Goal: Information Seeking & Learning: Learn about a topic

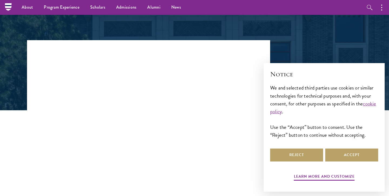
scroll to position [56, 0]
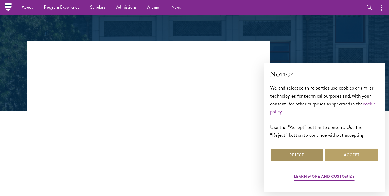
click at [304, 153] on button "Reject" at bounding box center [296, 155] width 53 height 13
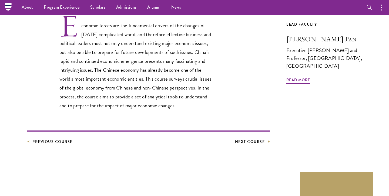
scroll to position [174, 0]
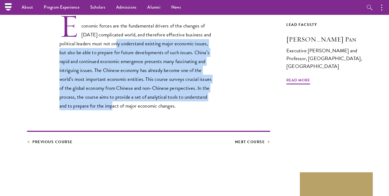
drag, startPoint x: 115, startPoint y: 40, endPoint x: 109, endPoint y: 110, distance: 70.2
click at [109, 110] on p "Economic forces are the fundamental drivers of the changes of [DATE] complicate…" at bounding box center [136, 62] width 154 height 97
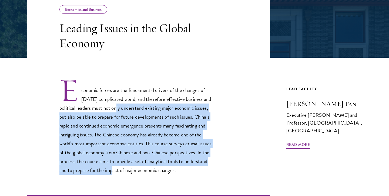
scroll to position [110, 0]
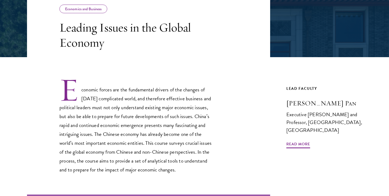
click at [84, 90] on p "Economic forces are the fundamental drivers of the changes of [DATE] complicate…" at bounding box center [136, 126] width 154 height 97
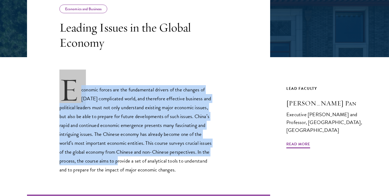
drag, startPoint x: 84, startPoint y: 90, endPoint x: 113, endPoint y: 163, distance: 78.4
click at [113, 162] on p "Economic forces are the fundamental drivers of the changes of [DATE] complicate…" at bounding box center [136, 126] width 154 height 97
click at [114, 163] on p "Economic forces are the fundamental drivers of the changes of [DATE] complicate…" at bounding box center [136, 126] width 154 height 97
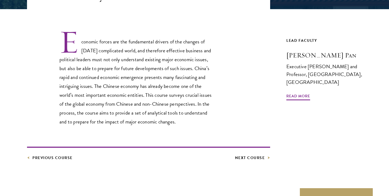
scroll to position [170, 0]
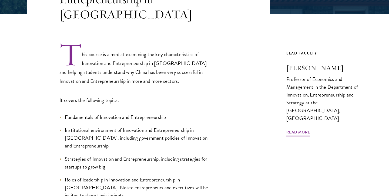
click at [85, 49] on p "This course is aimed at examining the key characteristics of Innovation and Ent…" at bounding box center [136, 63] width 154 height 43
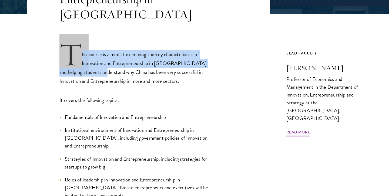
drag, startPoint x: 85, startPoint y: 49, endPoint x: 97, endPoint y: 69, distance: 23.2
click at [93, 68] on p "This course is aimed at examining the key characteristics of Innovation and Ent…" at bounding box center [136, 63] width 154 height 43
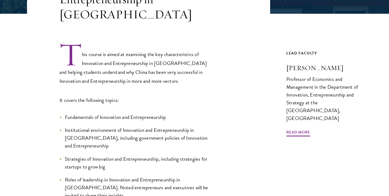
click at [102, 66] on p "This course is aimed at examining the key characteristics of Innovation and Ent…" at bounding box center [136, 63] width 154 height 43
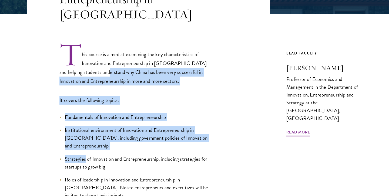
drag, startPoint x: 102, startPoint y: 66, endPoint x: 122, endPoint y: 136, distance: 72.6
click at [122, 136] on div "This course is aimed at examining the key characteristics of Innovation and Ent…" at bounding box center [136, 120] width 154 height 157
click at [122, 136] on ul "Fundamentals of Innovation and Entrepreneurship Institutional environment of In…" at bounding box center [136, 156] width 154 height 86
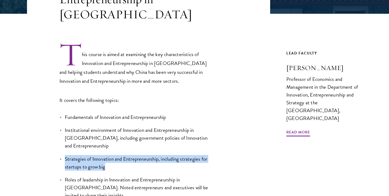
drag, startPoint x: 122, startPoint y: 136, endPoint x: 119, endPoint y: 153, distance: 16.4
click at [119, 153] on ul "Fundamentals of Innovation and Entrepreneurship Institutional environment of In…" at bounding box center [136, 156] width 154 height 86
click at [119, 155] on li "Strategies of Innovation and Entrepreneurship, including strategies for startup…" at bounding box center [136, 163] width 154 height 16
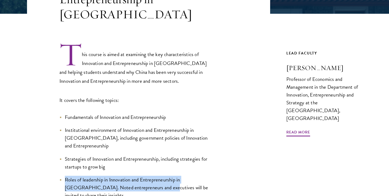
drag, startPoint x: 119, startPoint y: 153, endPoint x: 130, endPoint y: 174, distance: 24.4
click at [130, 174] on ul "Fundamentals of Innovation and Entrepreneurship Institutional environment of In…" at bounding box center [136, 156] width 154 height 86
click at [130, 176] on span "Roles of leadership in Innovation and Entrepreneurship in China. Noted entrepre…" at bounding box center [136, 187] width 143 height 23
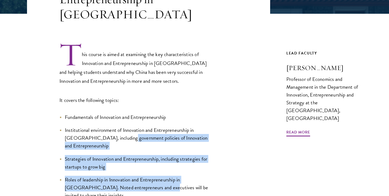
drag, startPoint x: 130, startPoint y: 174, endPoint x: 115, endPoint y: 127, distance: 49.8
click at [115, 127] on ul "Fundamentals of Innovation and Entrepreneurship Institutional environment of In…" at bounding box center [136, 156] width 154 height 86
click at [115, 127] on span "Institutional environment of Innovation and Entrepreneurship in China, includin…" at bounding box center [136, 137] width 143 height 23
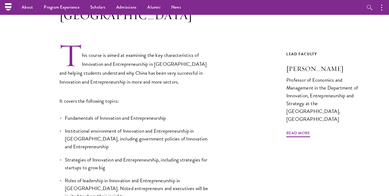
scroll to position [152, 0]
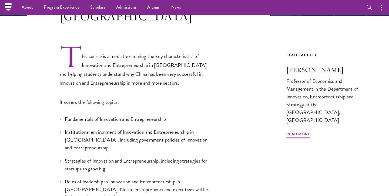
click at [84, 48] on p "This course is aimed at examining the key characteristics of Innovation and Ent…" at bounding box center [136, 65] width 154 height 43
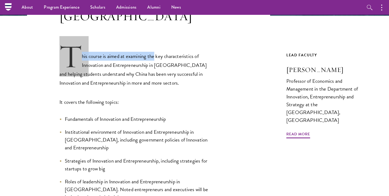
drag, startPoint x: 84, startPoint y: 48, endPoint x: 151, endPoint y: 47, distance: 67.5
click at [151, 47] on p "This course is aimed at examining the key characteristics of Innovation and Ent…" at bounding box center [136, 65] width 154 height 43
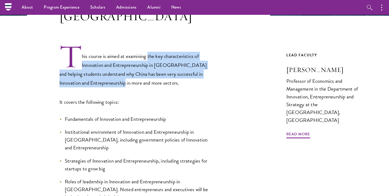
drag, startPoint x: 151, startPoint y: 47, endPoint x: 117, endPoint y: 72, distance: 42.2
click at [117, 72] on p "This course is aimed at examining the key characteristics of Innovation and Ent…" at bounding box center [136, 65] width 154 height 43
drag, startPoint x: 117, startPoint y: 72, endPoint x: 120, endPoint y: 48, distance: 23.5
click at [120, 48] on p "This course is aimed at examining the key characteristics of Innovation and Ent…" at bounding box center [136, 65] width 154 height 43
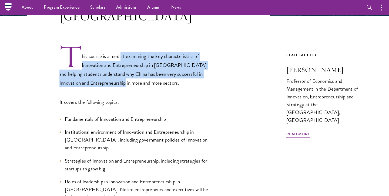
click at [120, 48] on p "This course is aimed at examining the key characteristics of Innovation and Ent…" at bounding box center [136, 65] width 154 height 43
drag, startPoint x: 120, startPoint y: 48, endPoint x: 119, endPoint y: 76, distance: 28.1
click at [119, 76] on p "This course is aimed at examining the key characteristics of Innovation and Ent…" at bounding box center [136, 65] width 154 height 43
drag, startPoint x: 119, startPoint y: 76, endPoint x: 120, endPoint y: 51, distance: 25.1
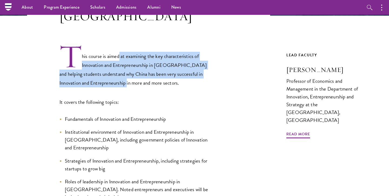
click at [120, 51] on p "This course is aimed at examining the key characteristics of Innovation and Ent…" at bounding box center [136, 65] width 154 height 43
drag, startPoint x: 120, startPoint y: 51, endPoint x: 118, endPoint y: 76, distance: 25.2
click at [118, 76] on p "This course is aimed at examining the key characteristics of Innovation and Ent…" at bounding box center [136, 65] width 154 height 43
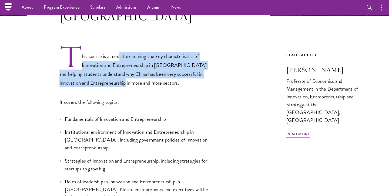
drag, startPoint x: 118, startPoint y: 76, endPoint x: 119, endPoint y: 50, distance: 26.2
click at [119, 50] on p "This course is aimed at examining the key characteristics of Innovation and Ent…" at bounding box center [136, 65] width 154 height 43
drag, startPoint x: 119, startPoint y: 50, endPoint x: 118, endPoint y: 76, distance: 26.0
click at [118, 76] on p "This course is aimed at examining the key characteristics of Innovation and Ent…" at bounding box center [136, 65] width 154 height 43
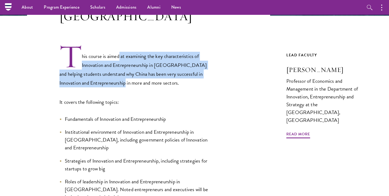
click at [118, 76] on p "This course is aimed at examining the key characteristics of Innovation and Ent…" at bounding box center [136, 65] width 154 height 43
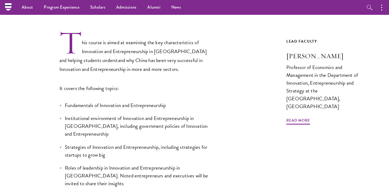
scroll to position [173, 0]
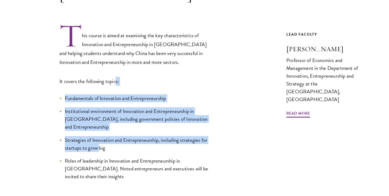
drag, startPoint x: 115, startPoint y: 76, endPoint x: 99, endPoint y: 130, distance: 56.3
click at [99, 130] on div "This course is aimed at examining the key characteristics of Innovation and Ent…" at bounding box center [136, 101] width 154 height 157
click at [99, 136] on span "Strategies of Innovation and Entrepreneurship, including strategies for startup…" at bounding box center [136, 144] width 142 height 16
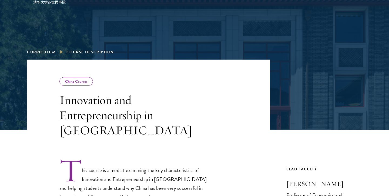
scroll to position [0, 0]
